Goal: Check status: Check status

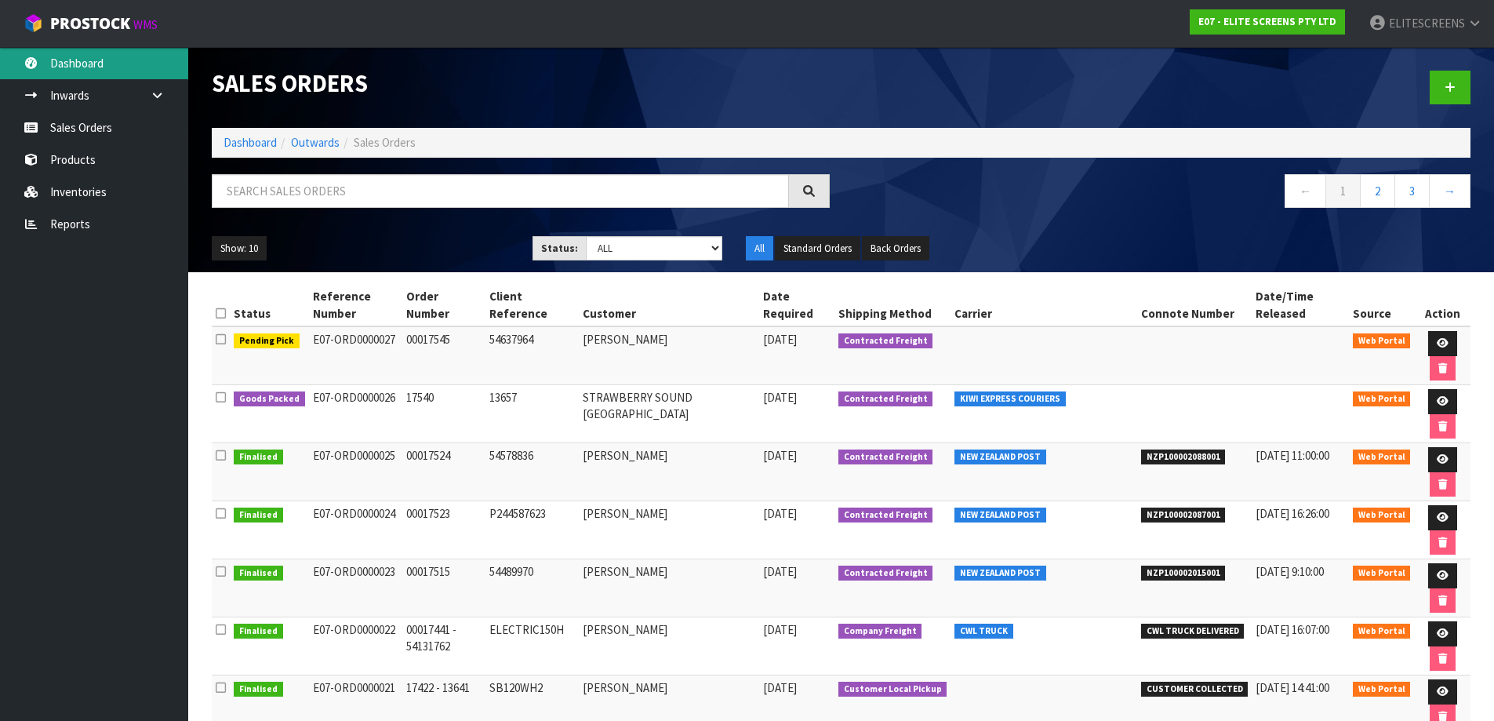
click at [64, 61] on link "Dashboard" at bounding box center [94, 63] width 188 height 32
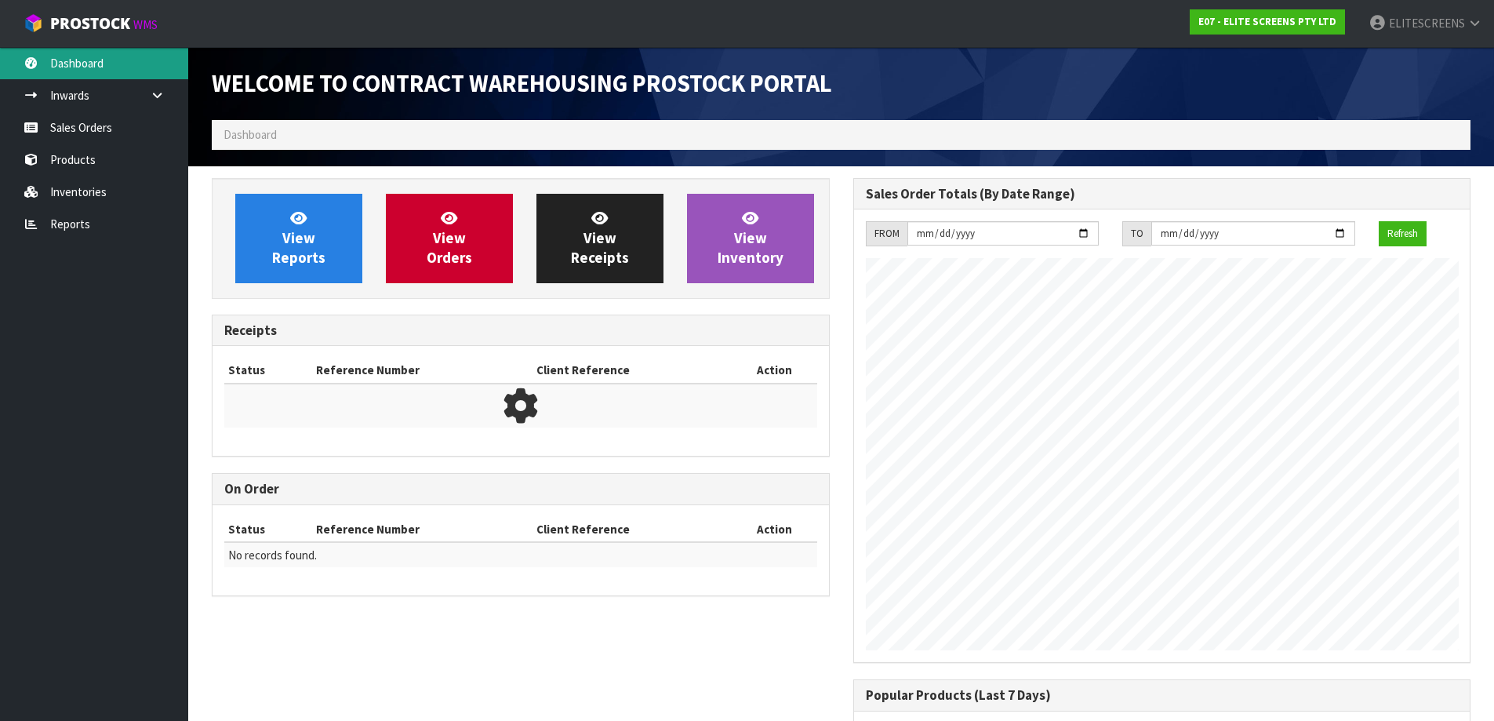
scroll to position [692, 641]
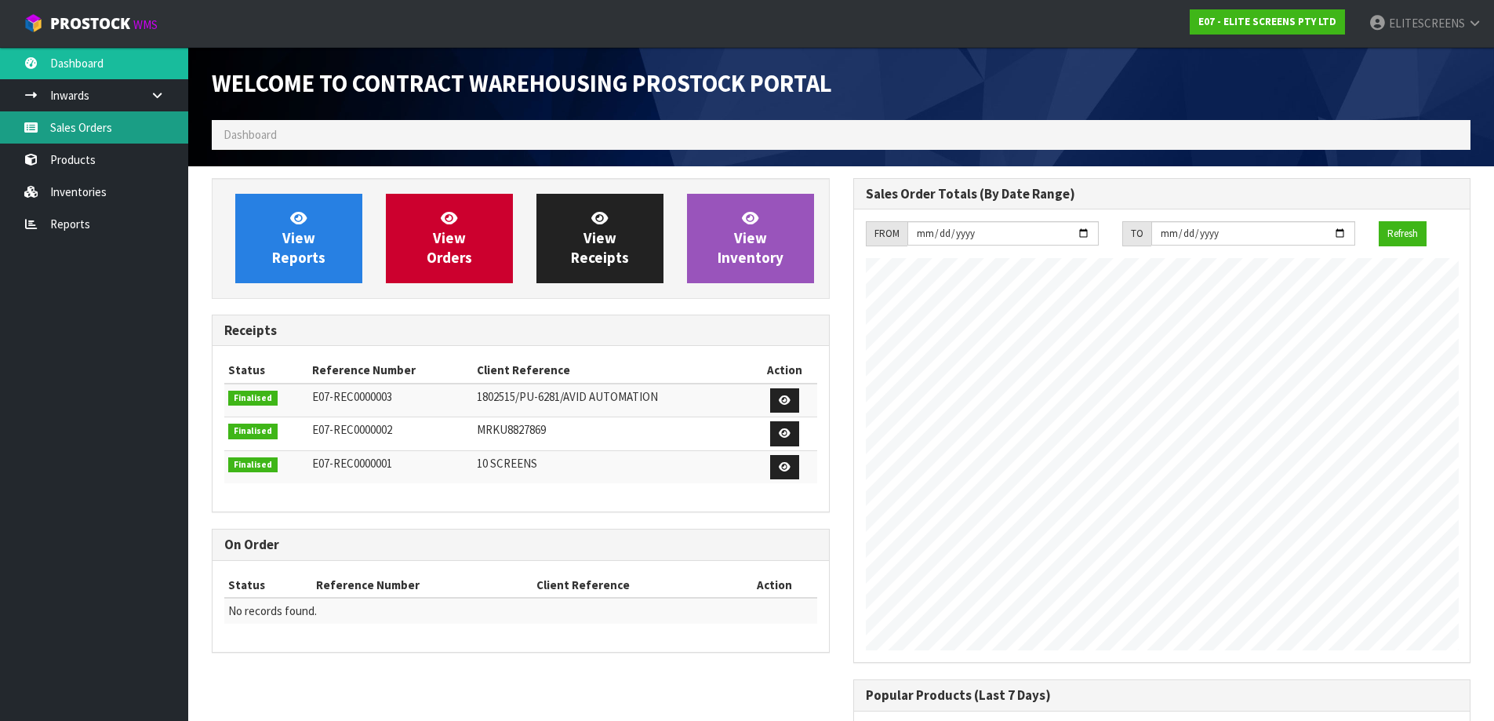
click at [67, 126] on link "Sales Orders" at bounding box center [94, 127] width 188 height 32
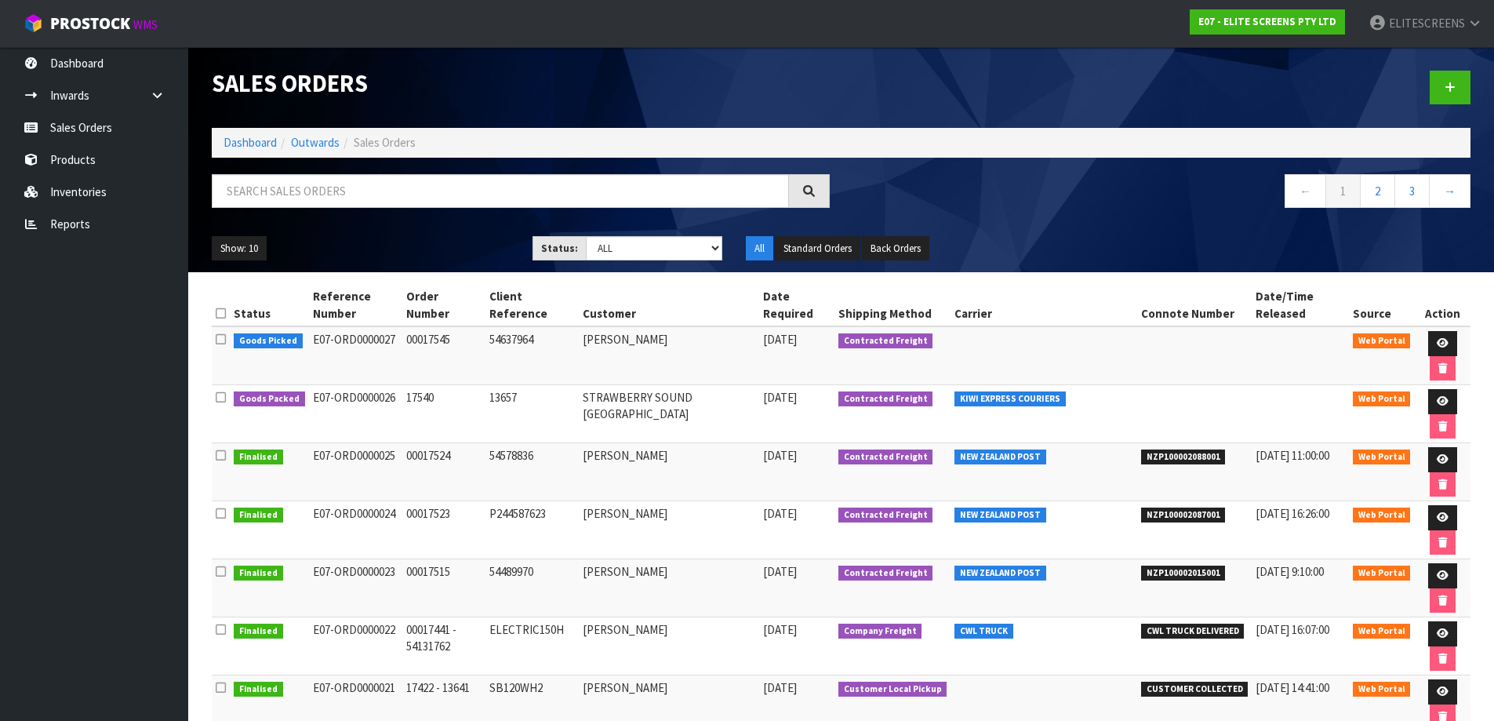
drag, startPoint x: 307, startPoint y: 396, endPoint x: 398, endPoint y: 398, distance: 90.2
click at [398, 398] on td "E07-ORD0000026" at bounding box center [356, 414] width 94 height 58
copy td "E07-ORD0000026"
click at [102, 67] on link "Dashboard" at bounding box center [94, 63] width 188 height 32
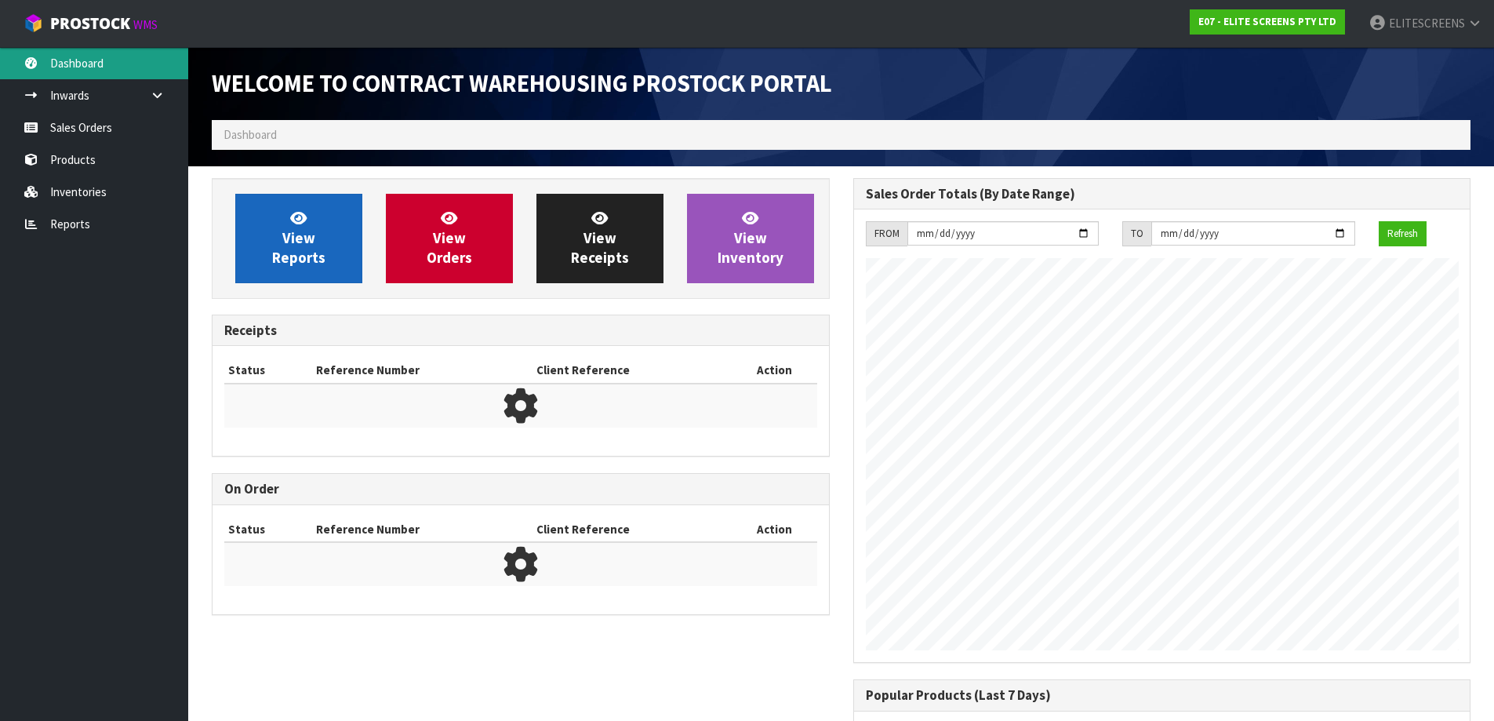
scroll to position [692, 641]
